Goal: Navigation & Orientation: Find specific page/section

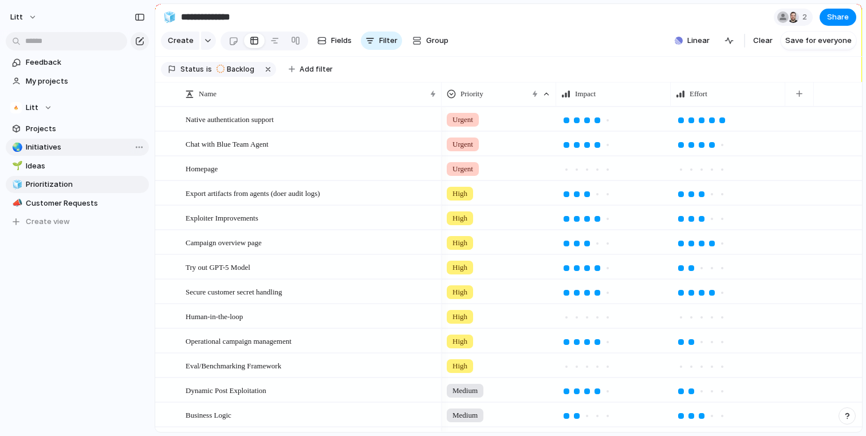
click at [74, 143] on span "Initiatives" at bounding box center [85, 147] width 119 height 11
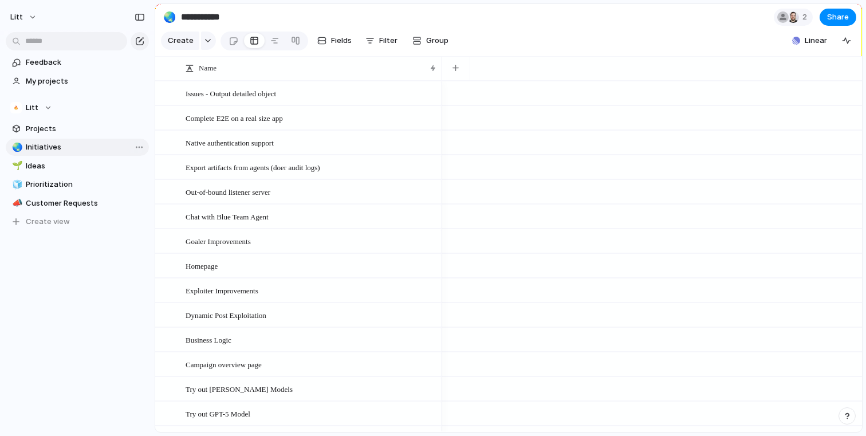
type input "**********"
click at [80, 134] on link "Projects" at bounding box center [77, 128] width 143 height 17
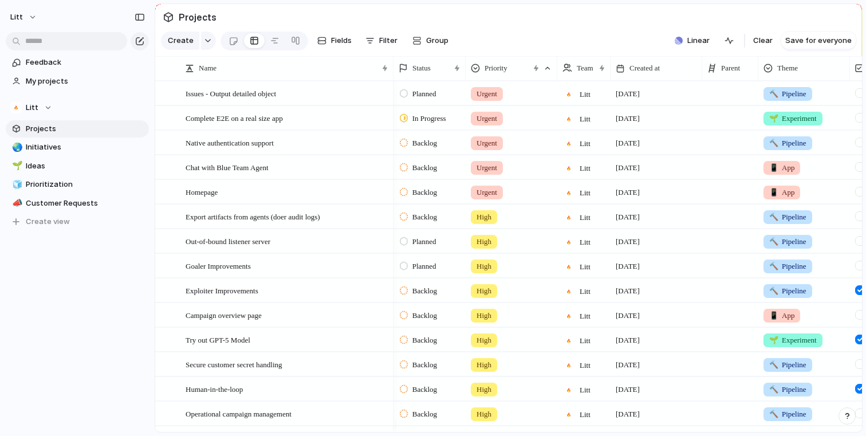
drag, startPoint x: 794, startPoint y: 74, endPoint x: 759, endPoint y: 76, distance: 35.0
click at [759, 76] on div at bounding box center [758, 68] width 6 height 24
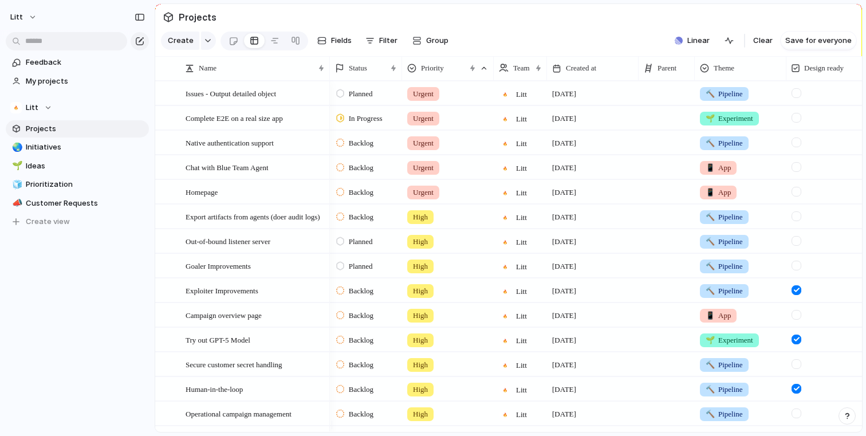
drag, startPoint x: 392, startPoint y: 76, endPoint x: 329, endPoint y: 83, distance: 63.9
click at [329, 80] on div at bounding box center [330, 68] width 6 height 24
click at [279, 120] on span "Complete E2E on a real size app" at bounding box center [234, 117] width 97 height 13
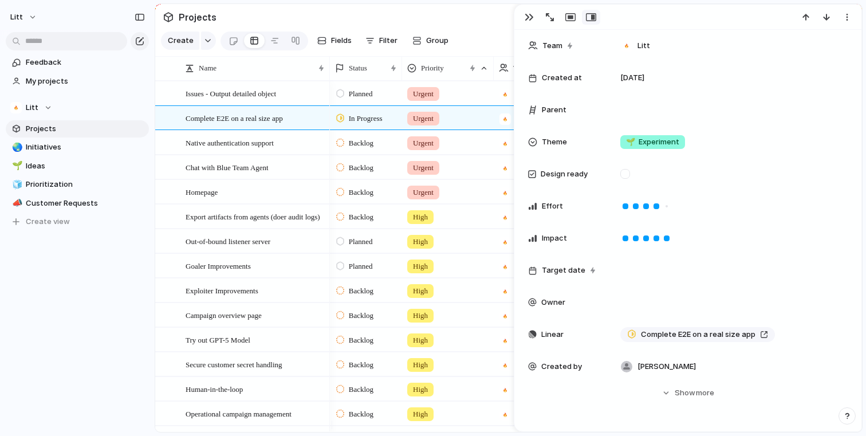
scroll to position [139, 0]
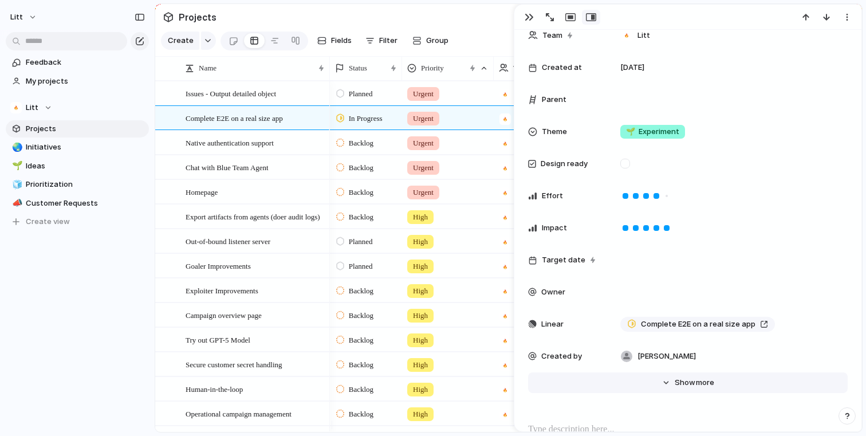
click at [705, 388] on button "Hide Show more" at bounding box center [688, 382] width 320 height 21
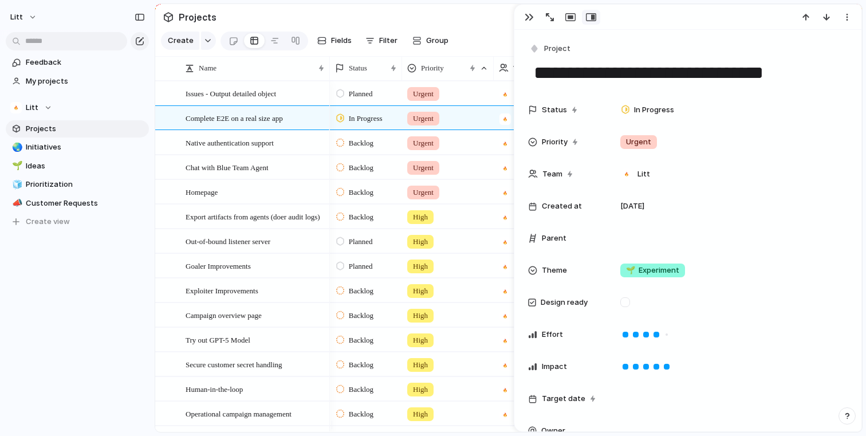
scroll to position [0, 0]
click at [528, 13] on div "button" at bounding box center [529, 17] width 9 height 9
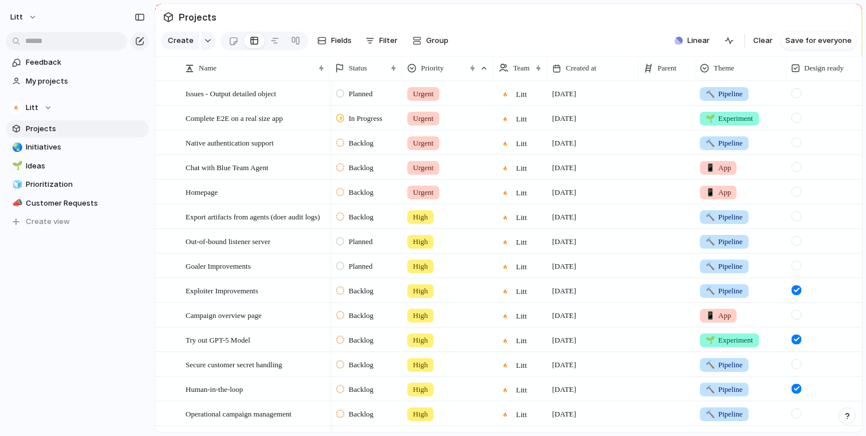
click at [561, 44] on section "Create Fields Filter Group Zoom Collapse Linear Clear Save for everyone" at bounding box center [508, 43] width 707 height 28
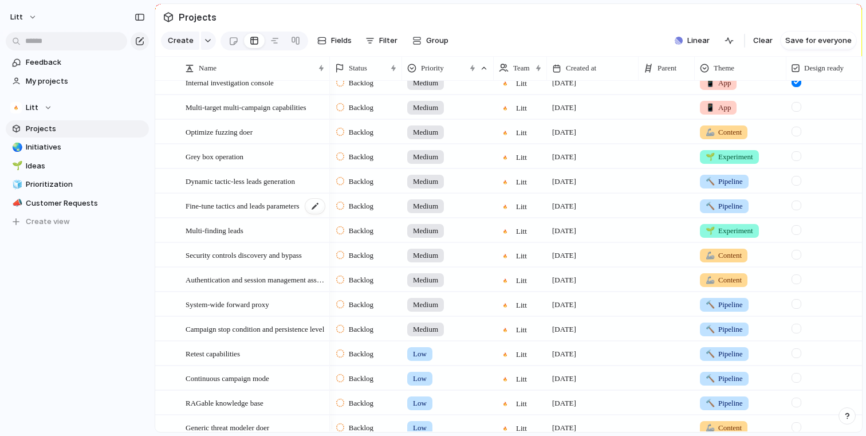
scroll to position [538, 0]
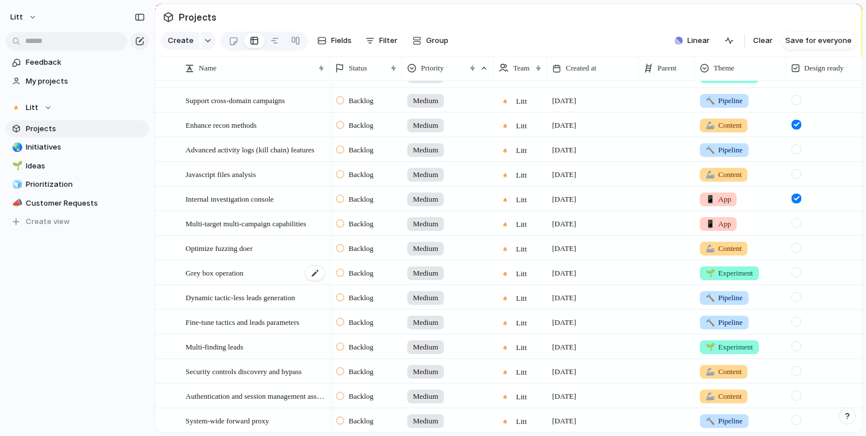
click at [284, 285] on div "Grey box operation" at bounding box center [256, 272] width 140 height 23
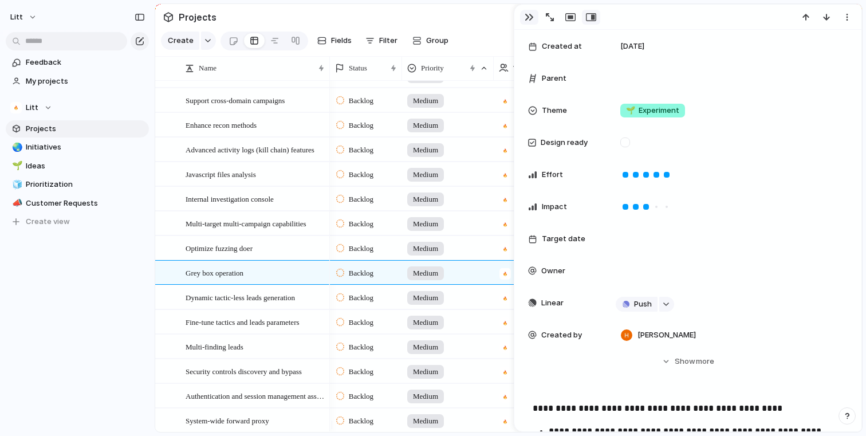
click at [529, 18] on div "button" at bounding box center [529, 17] width 9 height 9
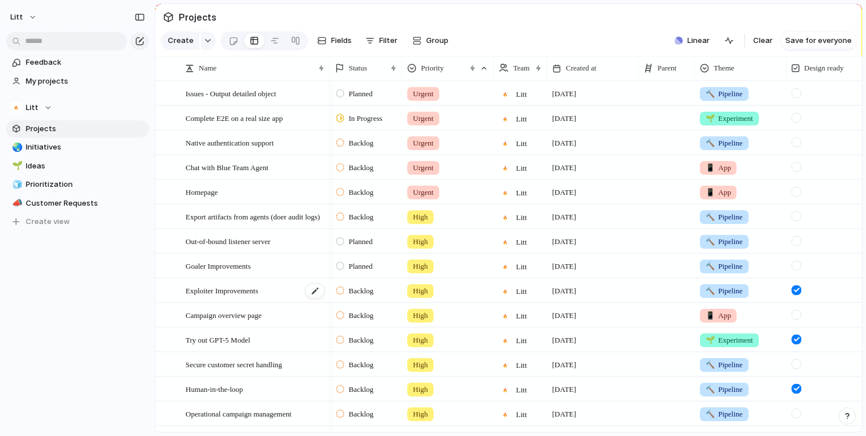
click at [284, 300] on div "Exploiter Improvements" at bounding box center [256, 290] width 140 height 23
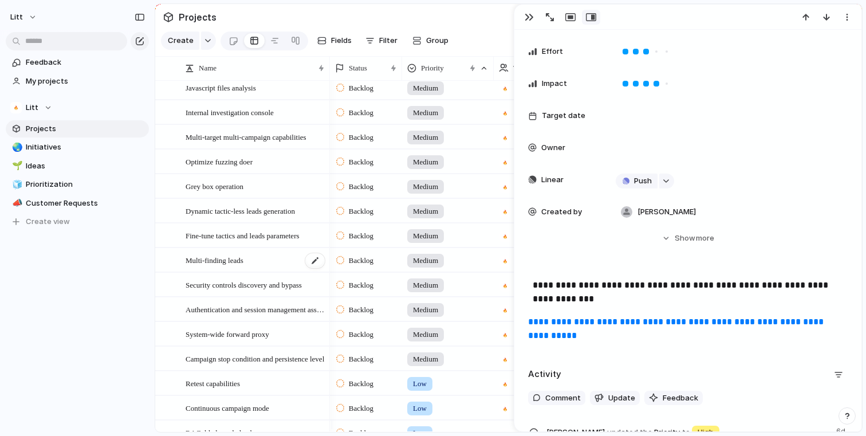
scroll to position [612, 0]
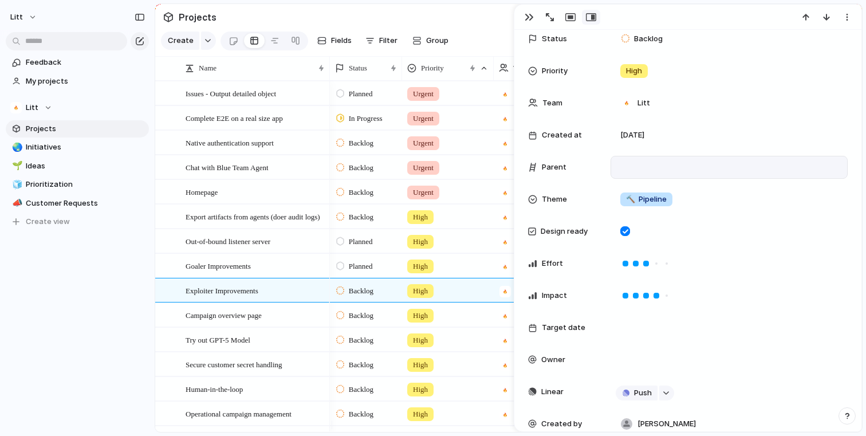
click at [681, 158] on div at bounding box center [729, 167] width 237 height 23
click at [681, 161] on div at bounding box center [729, 167] width 227 height 13
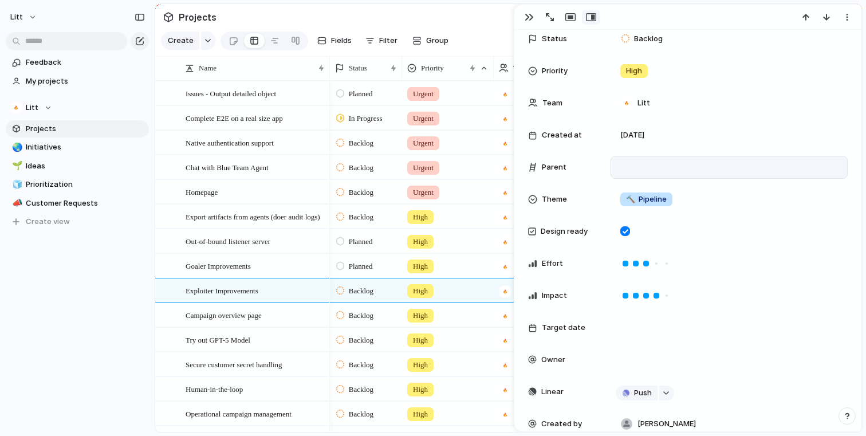
click at [289, 290] on div "Cloud Pentesting ELI5 a security issue Benchmark against industry Web Applicati…" at bounding box center [433, 218] width 866 height 436
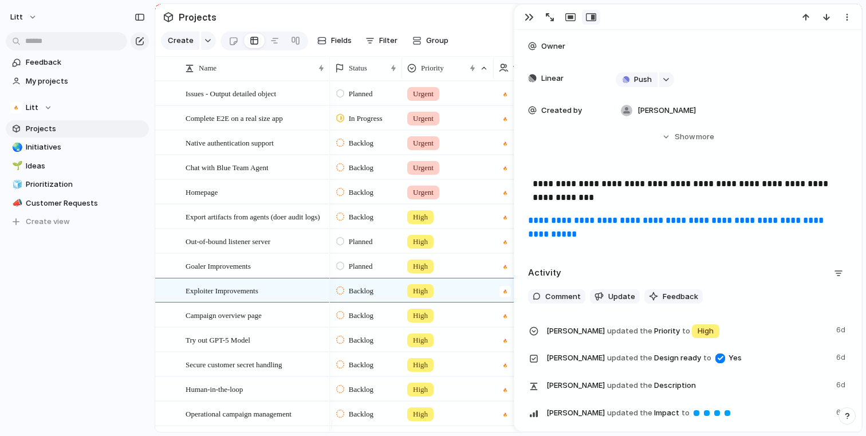
scroll to position [440, 0]
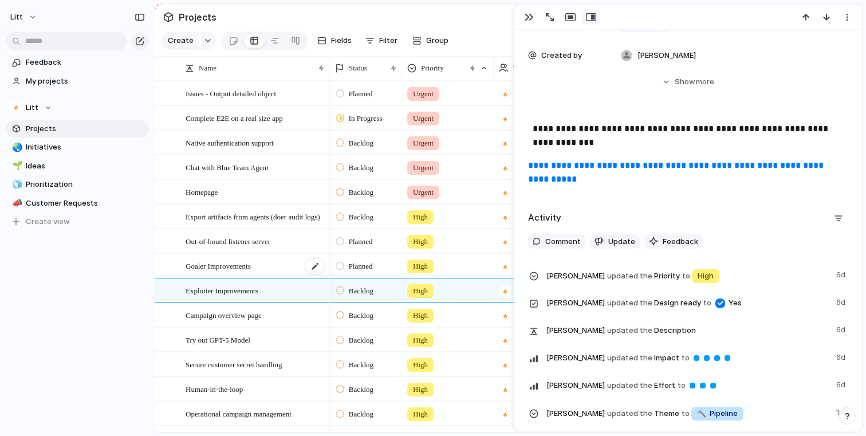
click at [299, 274] on div "Goaler Improvements" at bounding box center [256, 265] width 140 height 23
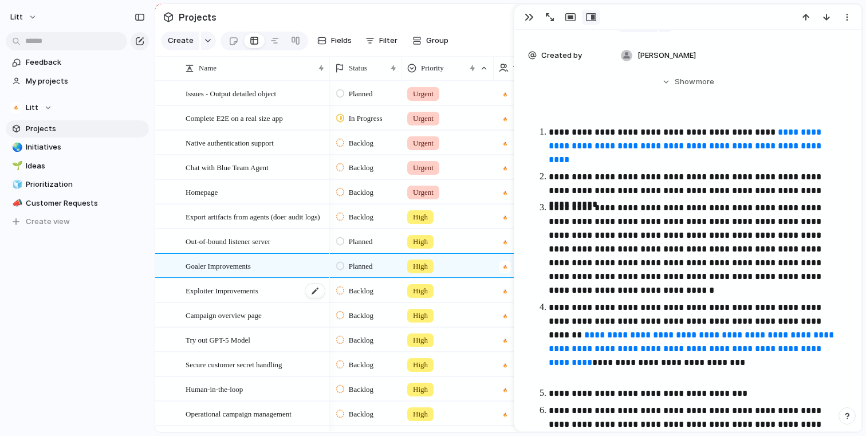
click at [258, 297] on span "Exploiter Improvements" at bounding box center [222, 290] width 73 height 13
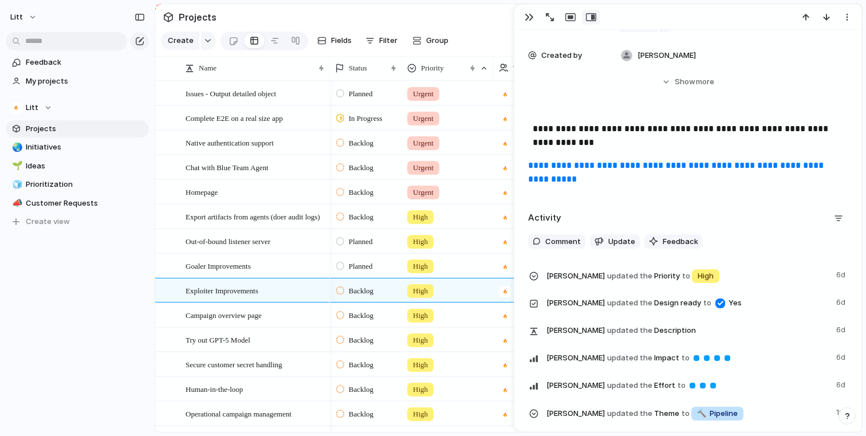
click at [583, 176] on link "**********" at bounding box center [677, 172] width 298 height 22
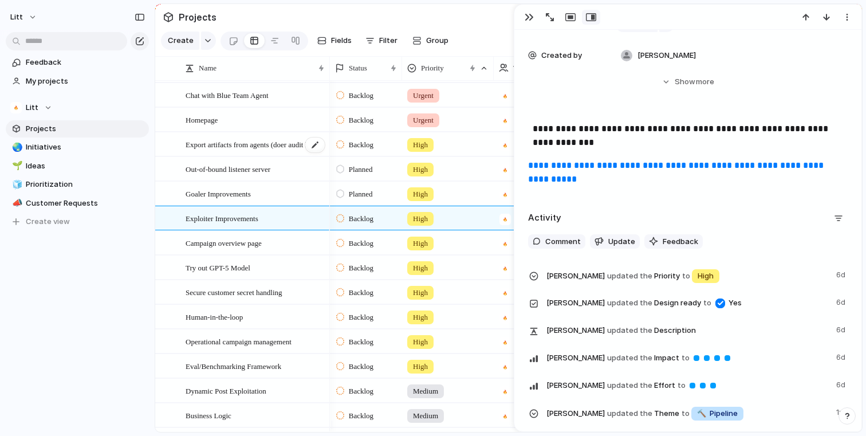
scroll to position [72, 0]
click at [298, 151] on span "Export artifacts from agents (doer audit logs)" at bounding box center [253, 144] width 135 height 13
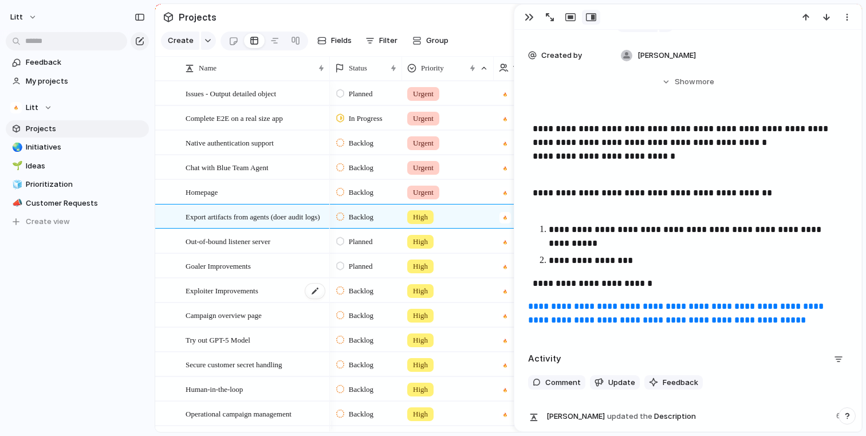
click at [282, 296] on div "Exploiter Improvements" at bounding box center [256, 290] width 140 height 23
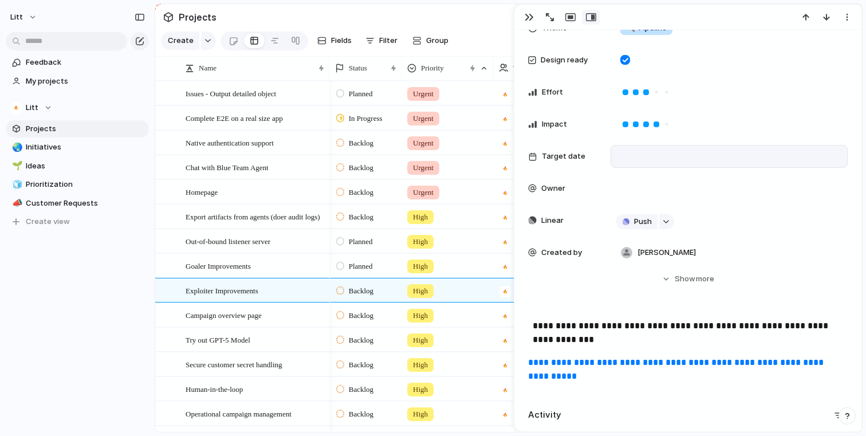
scroll to position [242, 0]
click at [627, 372] on link "**********" at bounding box center [677, 370] width 298 height 22
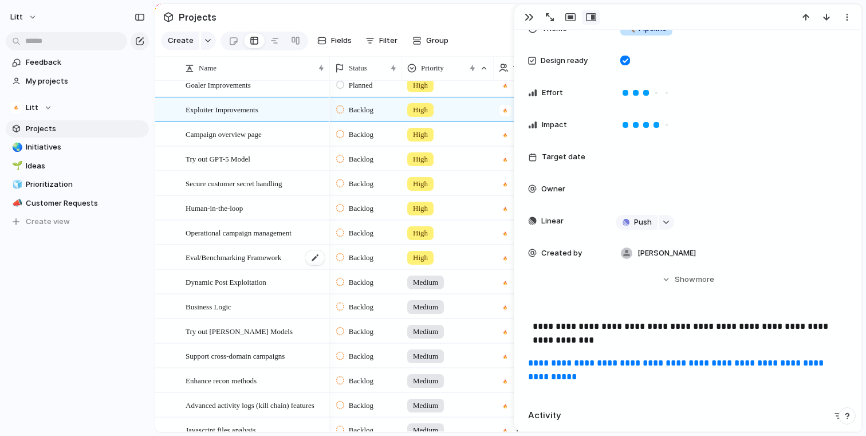
scroll to position [189, 0]
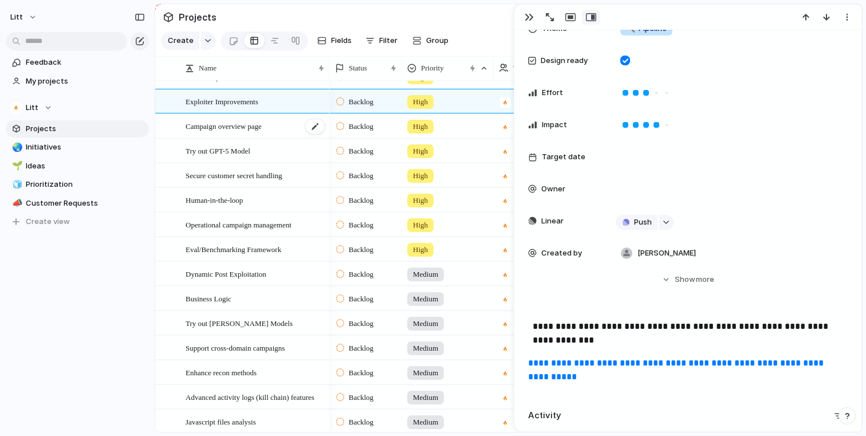
click at [287, 138] on div "Campaign overview page" at bounding box center [256, 126] width 140 height 23
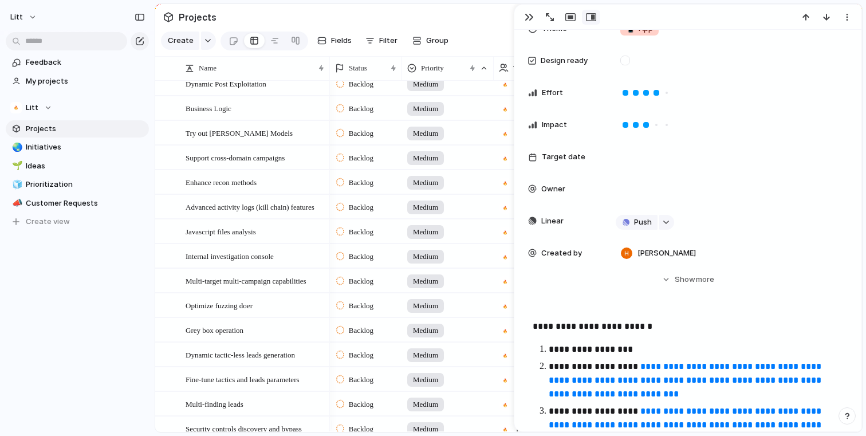
scroll to position [388, 0]
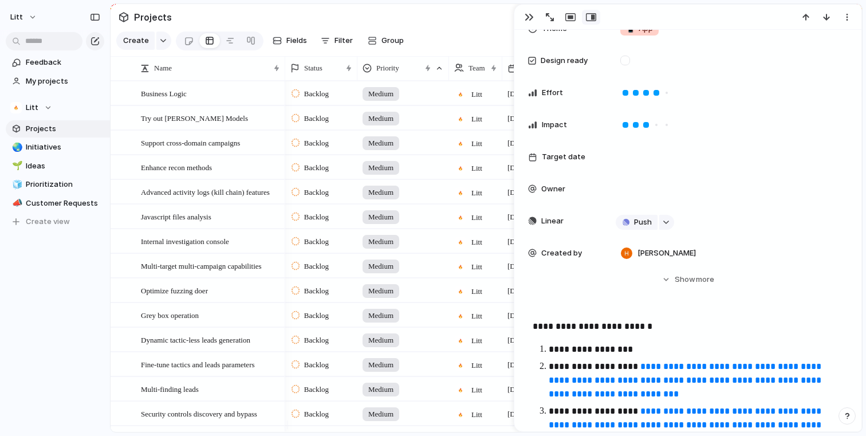
drag, startPoint x: 152, startPoint y: 321, endPoint x: 110, endPoint y: 323, distance: 42.5
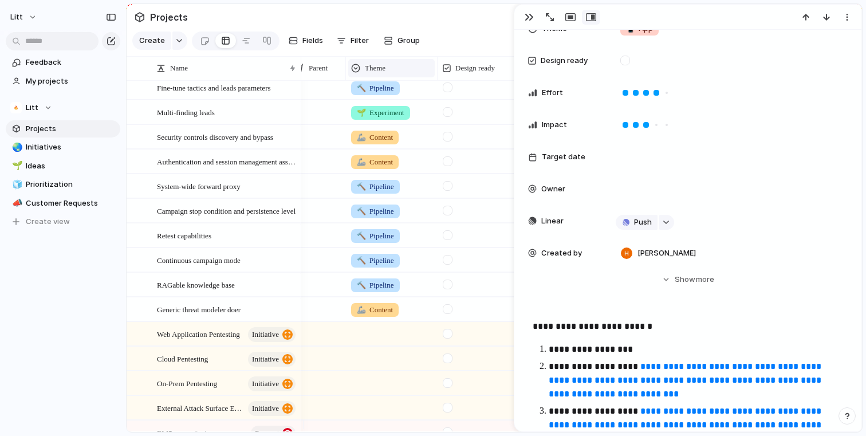
click at [358, 73] on div at bounding box center [355, 68] width 9 height 9
click at [423, 54] on div "Modify Hide Sort ascending Sort descending" at bounding box center [433, 218] width 866 height 436
click at [417, 95] on div "🔨 Pipeline" at bounding box center [392, 85] width 91 height 19
click at [421, 68] on div "📱 App 🔨 Pipeline 🦾 Content 🌱 Experiment" at bounding box center [433, 218] width 866 height 436
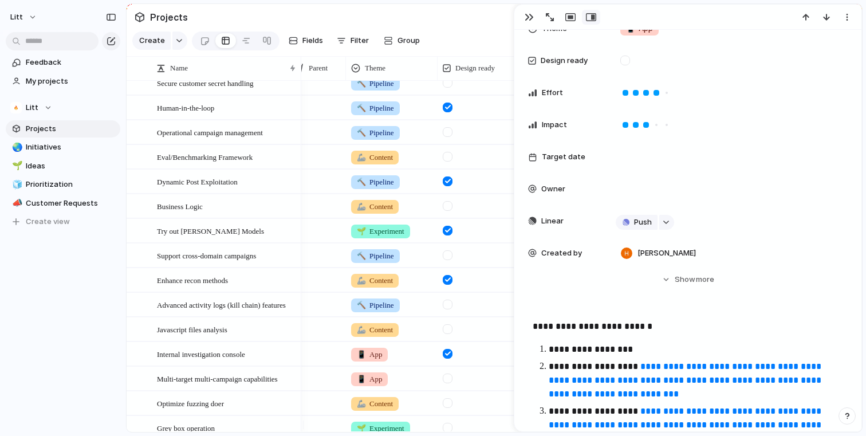
scroll to position [0, 0]
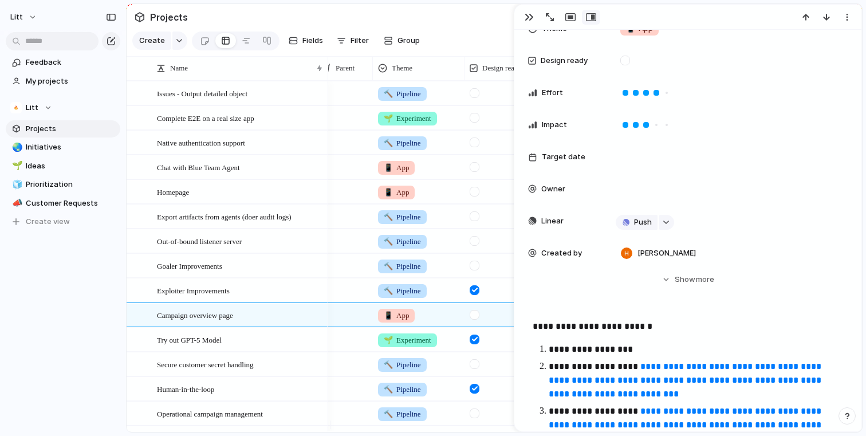
drag, startPoint x: 300, startPoint y: 73, endPoint x: 324, endPoint y: 87, distance: 27.5
click at [325, 80] on div at bounding box center [328, 68] width 6 height 24
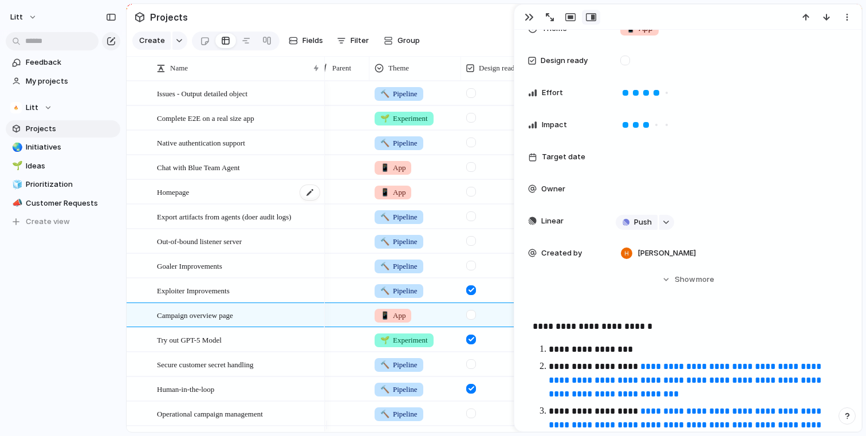
click at [287, 203] on div "Homepage" at bounding box center [239, 191] width 164 height 23
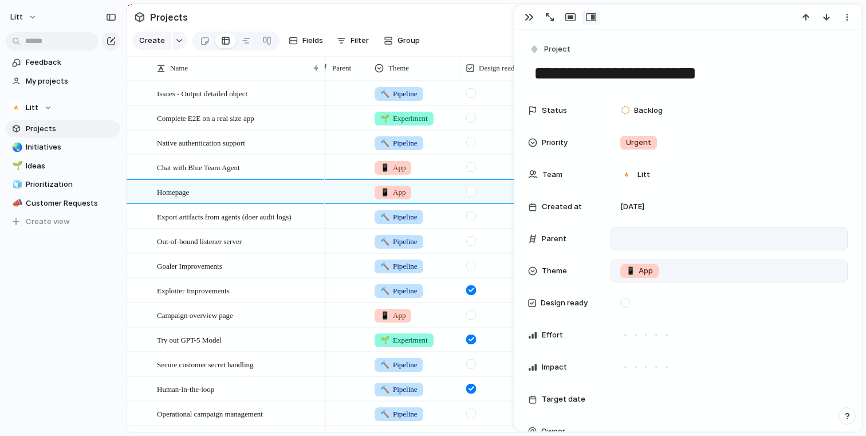
click at [677, 272] on div "📱 App" at bounding box center [729, 271] width 227 height 13
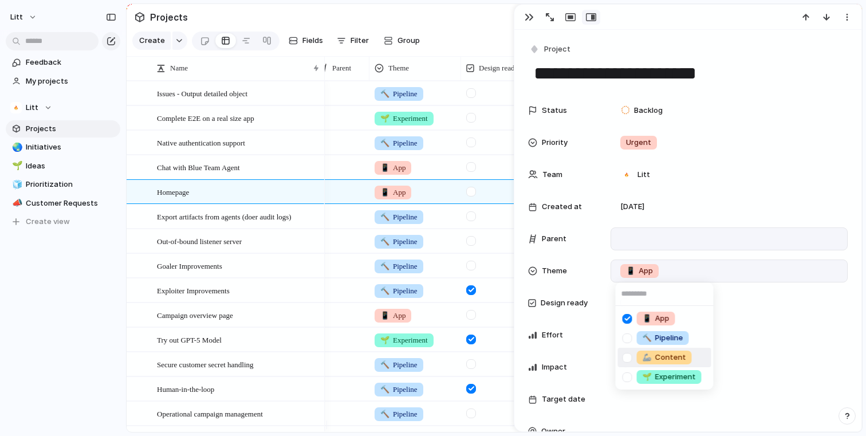
click at [753, 264] on div "📱 App 🔨 Pipeline 🦾 Content 🌱 Experiment" at bounding box center [433, 218] width 866 height 436
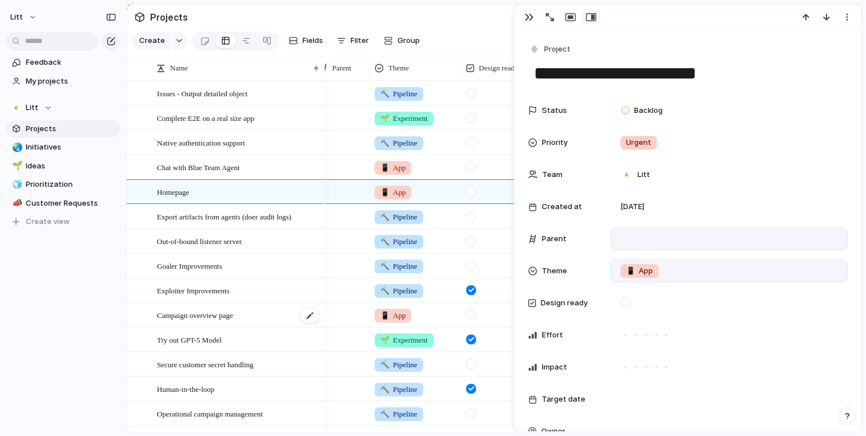
click at [264, 326] on div "Campaign overview page" at bounding box center [239, 315] width 164 height 23
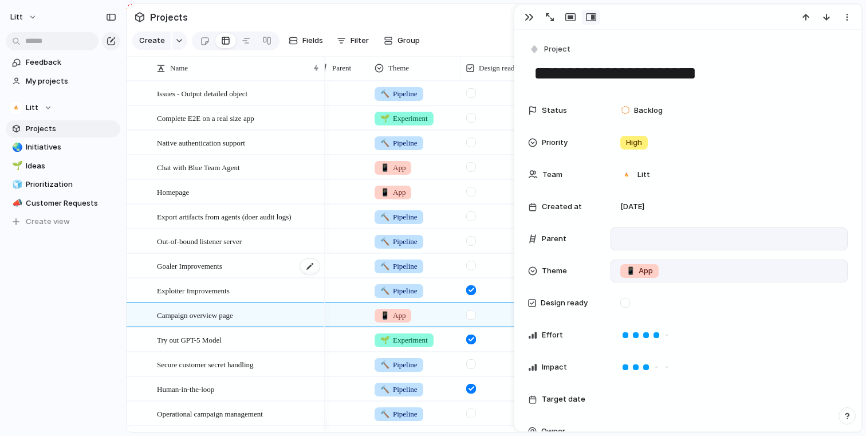
click at [265, 278] on div "Goaler Improvements" at bounding box center [239, 265] width 164 height 23
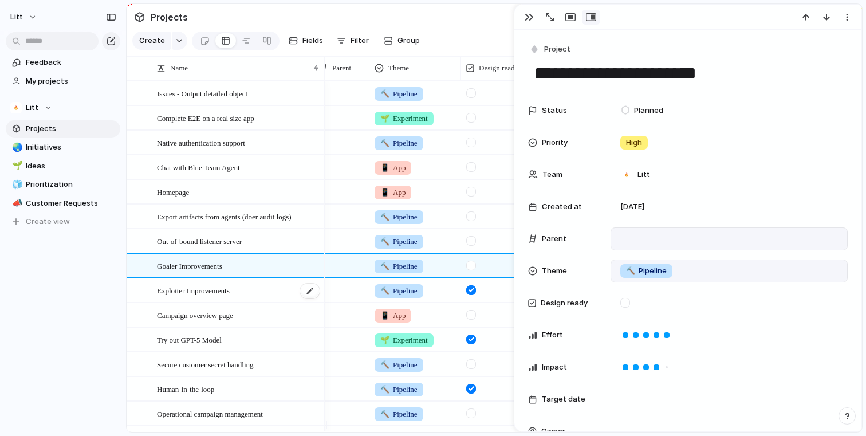
click at [276, 293] on div "Exploiter Improvements" at bounding box center [239, 290] width 164 height 23
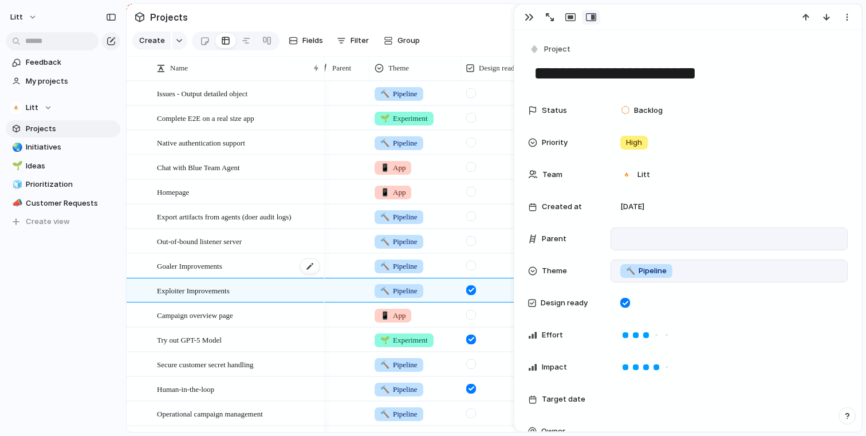
click at [265, 278] on div "Goaler Improvements" at bounding box center [239, 265] width 164 height 23
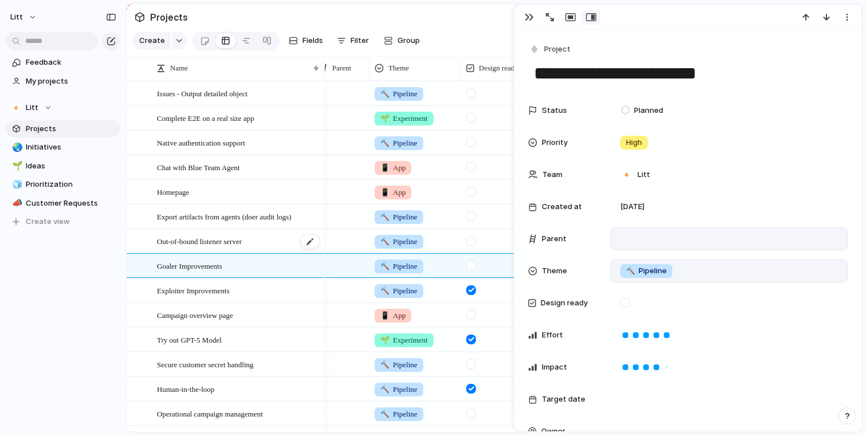
click at [284, 244] on div "Out-of-bound listener server" at bounding box center [239, 241] width 164 height 23
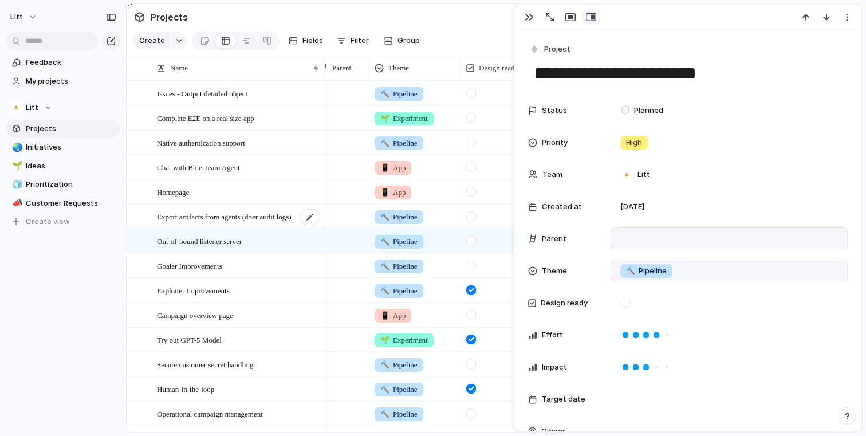
click at [269, 217] on span "Export artifacts from agents (doer audit logs)" at bounding box center [224, 216] width 135 height 13
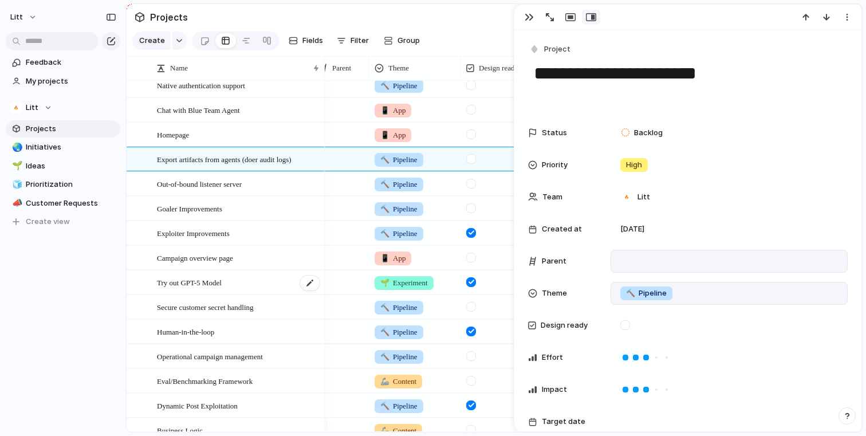
scroll to position [0, 319]
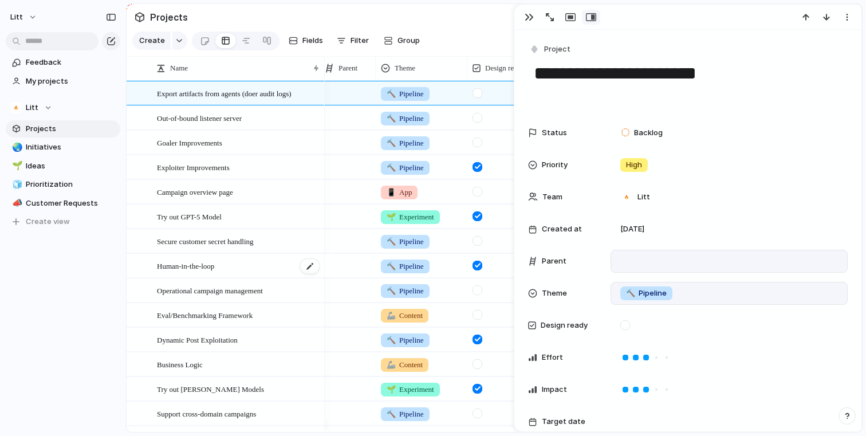
click at [289, 278] on div "Human-in-the-loop" at bounding box center [239, 265] width 164 height 23
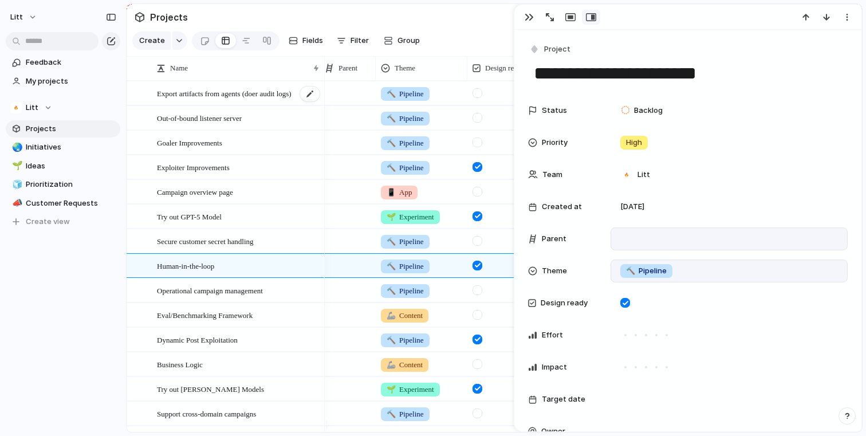
click at [269, 105] on div "Export artifacts from agents (doer audit logs)" at bounding box center [239, 93] width 164 height 23
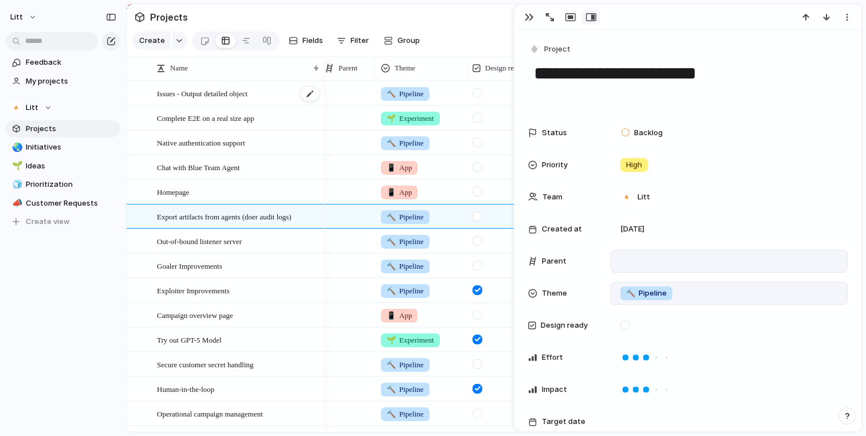
click at [242, 100] on span "Issues - Output detailed object" at bounding box center [202, 93] width 91 height 13
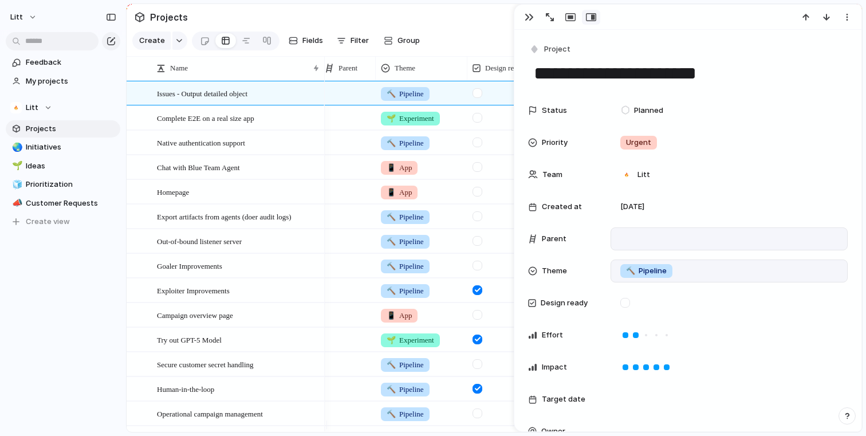
click at [692, 277] on div "🔨 Pipeline" at bounding box center [729, 271] width 237 height 23
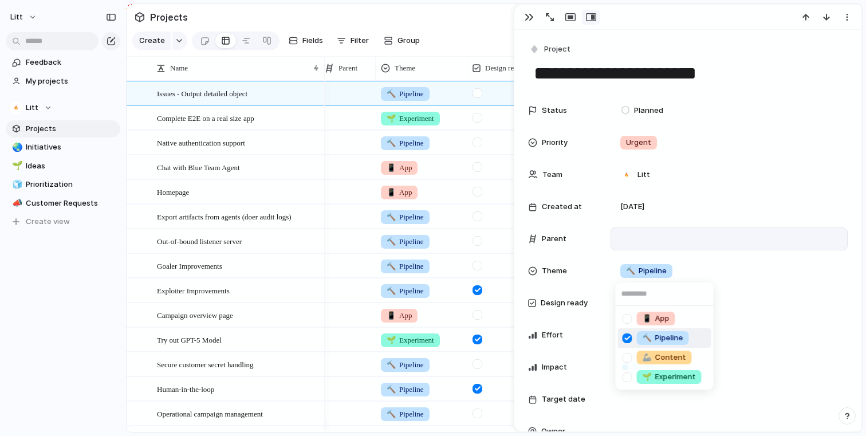
click at [299, 42] on div "📱 App 🔨 Pipeline 🦾 Content 🌱 Experiment" at bounding box center [433, 218] width 866 height 436
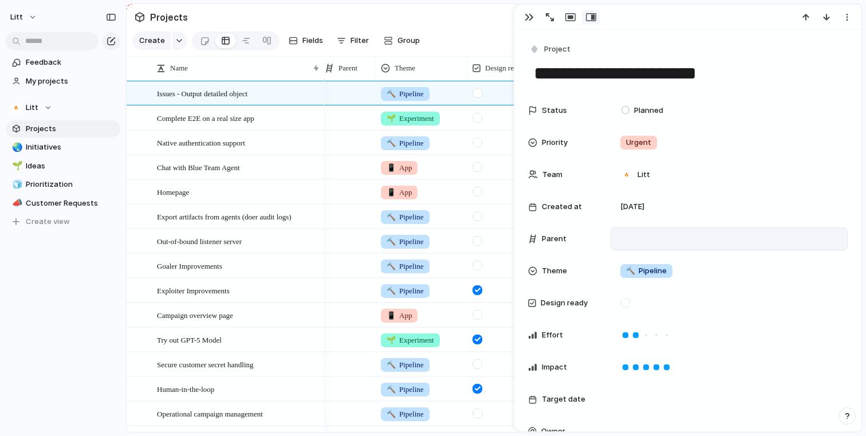
click at [299, 42] on button "Fields" at bounding box center [306, 41] width 44 height 18
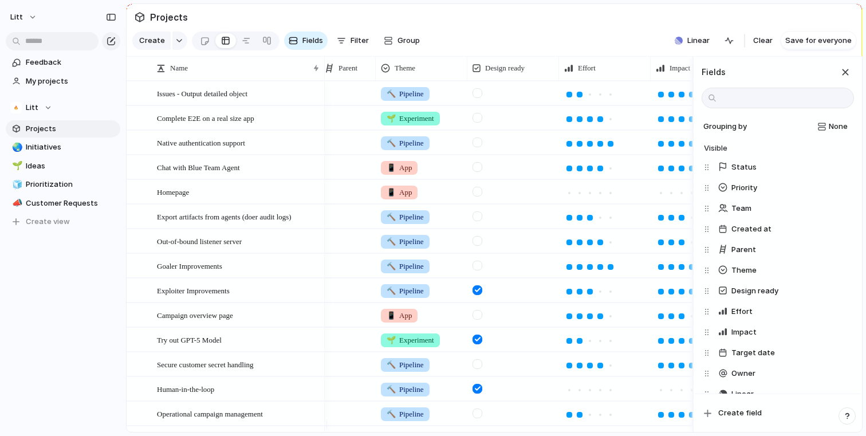
click at [51, 134] on span "Projects" at bounding box center [71, 128] width 91 height 11
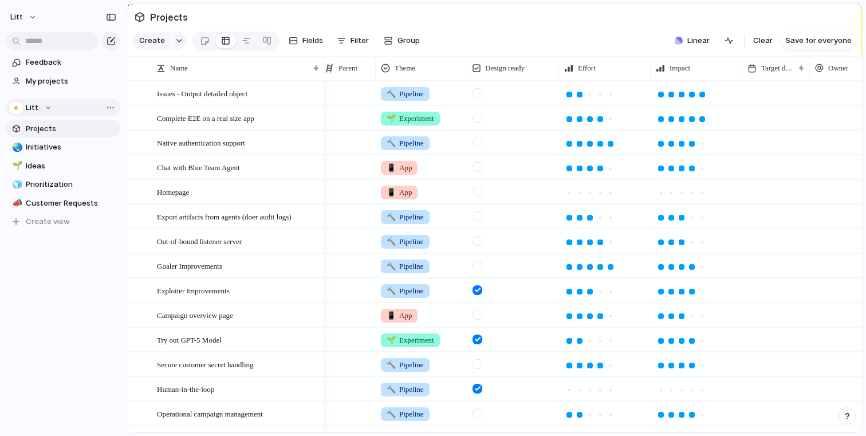
click at [40, 108] on div "Litt" at bounding box center [31, 107] width 42 height 11
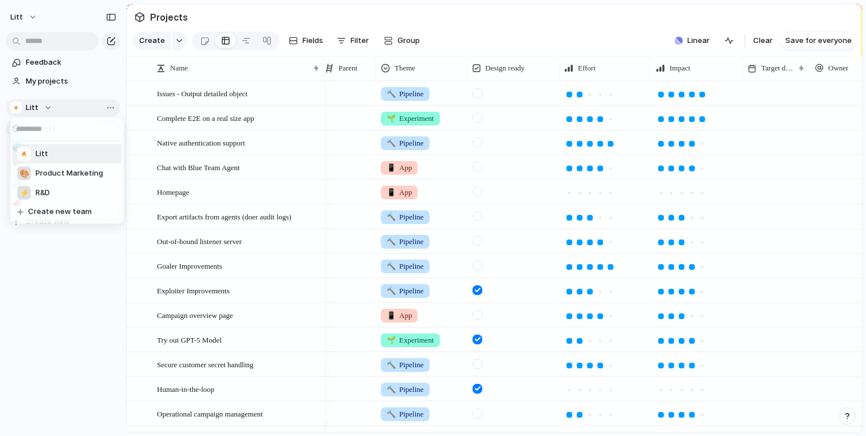
click at [40, 108] on div "Litt 🎨 Product Marketing ⚡ R&D Create new team" at bounding box center [433, 218] width 866 height 436
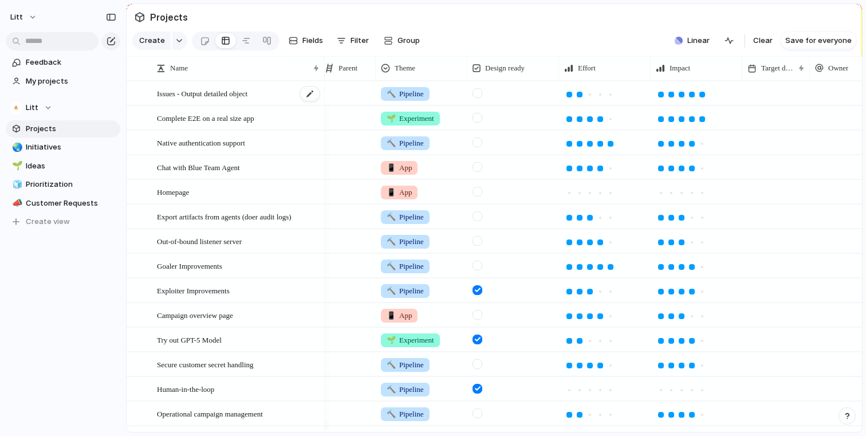
click at [257, 105] on div "Issues - Output detailed object" at bounding box center [239, 93] width 164 height 23
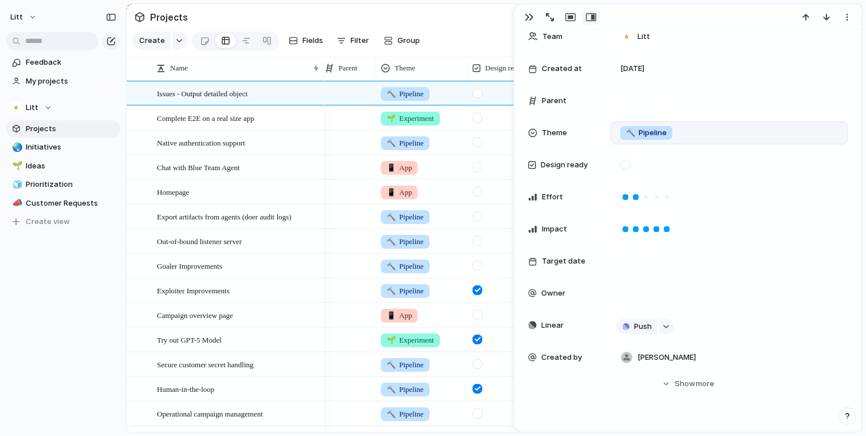
click at [709, 136] on div "🔨 Pipeline" at bounding box center [729, 133] width 227 height 13
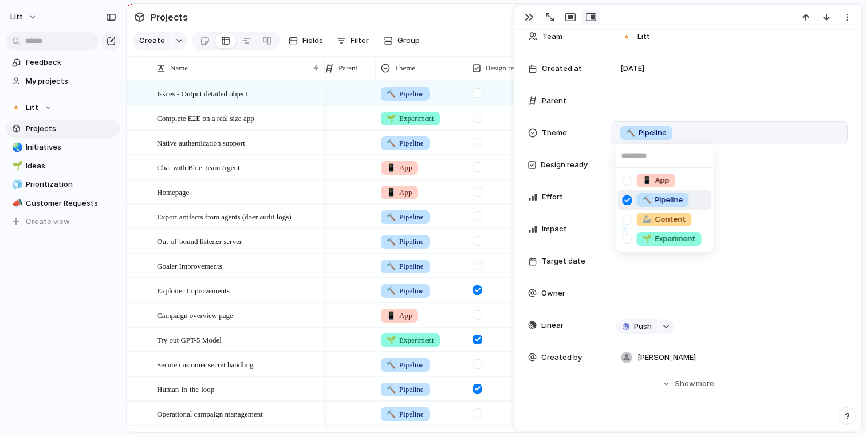
click at [709, 136] on div "📱 App 🔨 Pipeline 🦾 Content 🌱 Experiment" at bounding box center [433, 218] width 866 height 436
